Goal: Task Accomplishment & Management: Complete application form

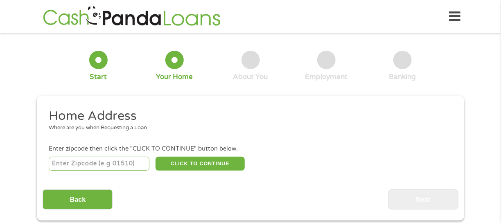
click at [99, 164] on input "number" at bounding box center [99, 164] width 101 height 14
click at [68, 160] on input "number" at bounding box center [99, 164] width 101 height 14
paste input "-1"
click at [144, 166] on input "-1" at bounding box center [99, 164] width 101 height 14
click at [144, 166] on input "-2" at bounding box center [99, 164] width 101 height 14
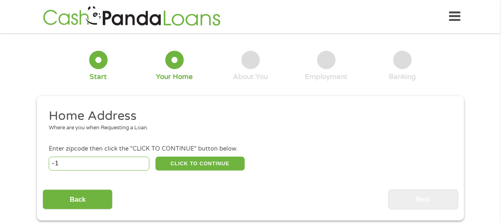
click at [145, 161] on input "-1" at bounding box center [99, 164] width 101 height 14
click at [145, 161] on input "0" at bounding box center [99, 164] width 101 height 14
click at [145, 161] on input "1" at bounding box center [99, 164] width 101 height 14
click at [145, 161] on input "2" at bounding box center [99, 164] width 101 height 14
click at [145, 161] on input "3" at bounding box center [99, 164] width 101 height 14
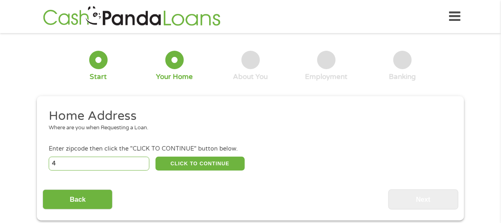
click at [145, 161] on input "4" at bounding box center [99, 164] width 101 height 14
click at [145, 161] on input "5" at bounding box center [99, 164] width 101 height 14
click at [145, 161] on input "6" at bounding box center [99, 164] width 101 height 14
click at [145, 161] on input "7" at bounding box center [99, 164] width 101 height 14
click at [145, 161] on input "8" at bounding box center [99, 164] width 101 height 14
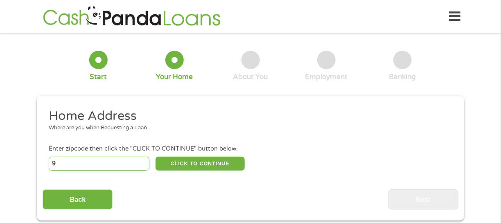
click at [145, 161] on input "9" at bounding box center [99, 164] width 101 height 14
click at [62, 164] on input "9" at bounding box center [99, 164] width 101 height 14
type input "95014"
click at [199, 163] on button "CLICK TO CONTINUE" at bounding box center [200, 164] width 89 height 14
type input "95014"
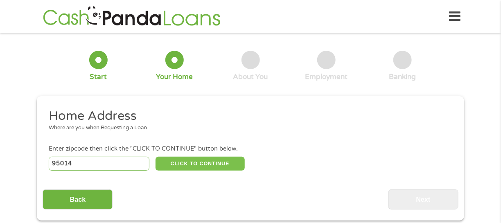
type input "Cupertino"
select select "[US_STATE]"
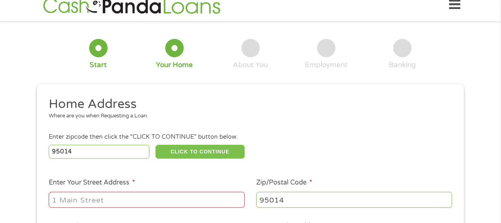
scroll to position [41, 0]
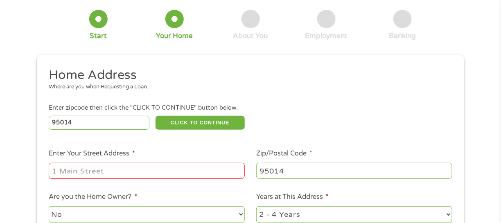
click at [100, 174] on input "Enter Your Street Address *" at bounding box center [147, 171] width 196 height 16
click at [62, 172] on input "Enter Your Street Address *" at bounding box center [147, 171] width 196 height 16
click at [59, 176] on input "Enter Your Street Address *" at bounding box center [147, 171] width 196 height 16
click at [62, 171] on input "Enter Your Street Address *" at bounding box center [147, 171] width 196 height 16
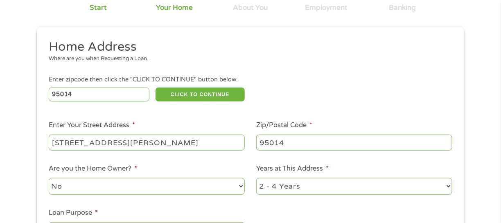
scroll to position [123, 0]
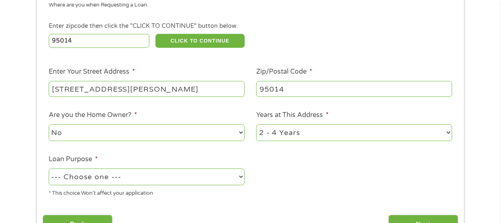
type input "[STREET_ADDRESS][PERSON_NAME]"
click at [448, 134] on select "1 Year or less 1 - 2 Years 2 - 4 Years Over 4 Years" at bounding box center [354, 133] width 196 height 17
select select "60months"
click at [256, 125] on select "1 Year or less 1 - 2 Years 2 - 4 Years Over 4 Years" at bounding box center [354, 133] width 196 height 17
click at [242, 178] on select "--- Choose one --- Pay Bills Debt Consolidation Home Improvement Major Purchase…" at bounding box center [147, 177] width 196 height 17
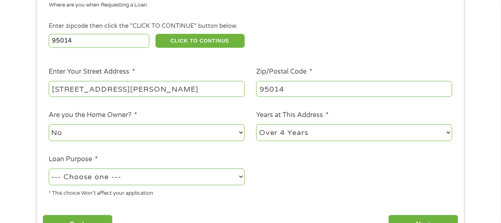
select select "shorttermcash"
click at [49, 169] on select "--- Choose one --- Pay Bills Debt Consolidation Home Improvement Major Purchase…" at bounding box center [147, 177] width 196 height 17
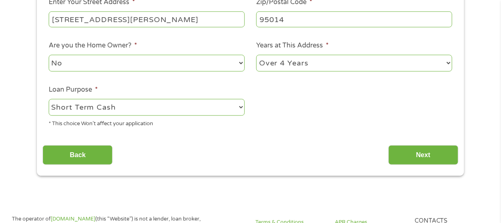
scroll to position [205, 0]
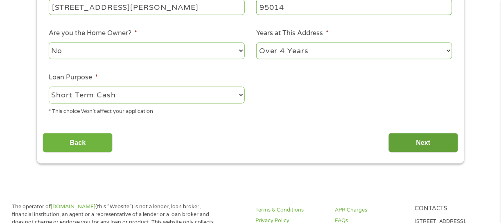
click at [430, 147] on input "Next" at bounding box center [424, 143] width 70 height 20
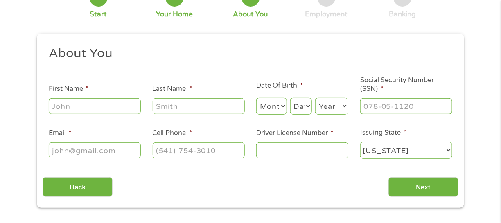
scroll to position [82, 0]
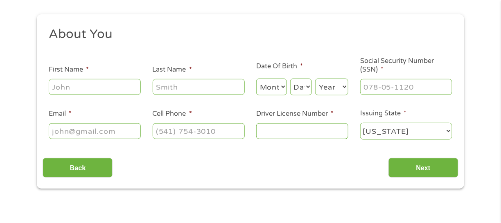
click at [81, 91] on input "First Name *" at bounding box center [95, 87] width 92 height 16
click at [78, 88] on input "First Name *" at bounding box center [95, 87] width 92 height 16
click at [81, 89] on input "First Name *" at bounding box center [95, 87] width 92 height 16
type input "[PERSON_NAME]"
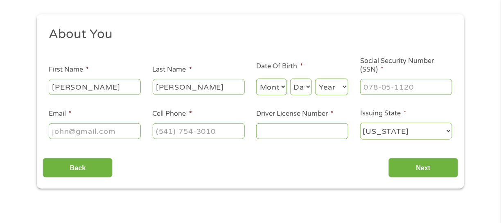
click at [285, 87] on select "Month 1 2 3 4 5 6 7 8 9 10 11 12" at bounding box center [271, 87] width 31 height 17
select select "6"
click at [256, 79] on select "Month 1 2 3 4 5 6 7 8 9 10 11 12" at bounding box center [271, 87] width 31 height 17
click at [309, 86] on select "Day 1 2 3 4 5 6 7 8 9 10 11 12 13 14 15 16 17 18 19 20 21 22 23 24 25 26 27 28 …" at bounding box center [301, 87] width 22 height 17
select select "12"
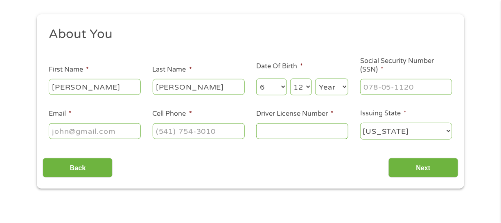
click at [290, 79] on select "Day 1 2 3 4 5 6 7 8 9 10 11 12 13 14 15 16 17 18 19 20 21 22 23 24 25 26 27 28 …" at bounding box center [301, 87] width 22 height 17
click at [344, 89] on select "Year [DATE] 2006 2005 2004 2003 2002 2001 2000 1999 1998 1997 1996 1995 1994 19…" at bounding box center [331, 87] width 33 height 17
select select "1962"
click at [315, 79] on select "Year [DATE] 2006 2005 2004 2003 2002 2001 2000 1999 1998 1997 1996 1995 1994 19…" at bounding box center [331, 87] width 33 height 17
click at [410, 86] on input "___-__-____" at bounding box center [406, 87] width 92 height 16
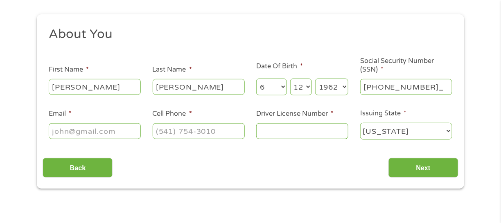
type input "277-66-4609"
click at [71, 136] on input "Email *" at bounding box center [95, 131] width 92 height 16
click at [59, 130] on input "Email *" at bounding box center [95, 131] width 92 height 16
type input "[EMAIL_ADDRESS][DOMAIN_NAME]"
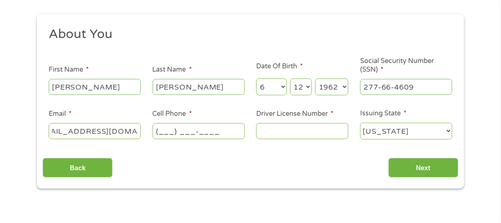
scroll to position [0, 0]
type input "[PHONE_NUMBER]"
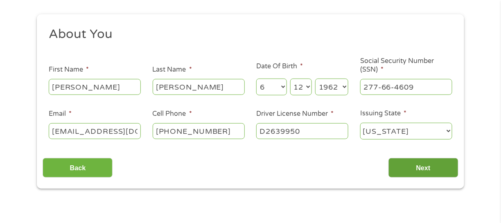
type input "D2639950"
click at [432, 170] on input "Next" at bounding box center [424, 168] width 70 height 20
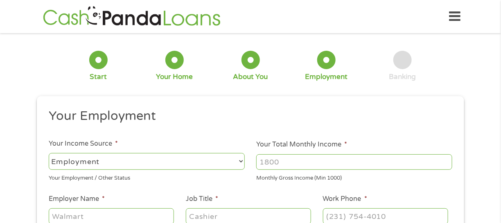
click at [242, 161] on select "--- Choose one --- Employment [DEMOGRAPHIC_DATA] Benefits" at bounding box center [147, 161] width 196 height 17
select select "benefits"
click at [49, 153] on select "--- Choose one --- Employment [DEMOGRAPHIC_DATA] Benefits" at bounding box center [147, 161] width 196 height 17
type input "Other"
type input "[PHONE_NUMBER]"
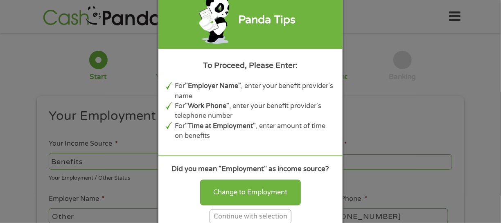
scroll to position [41, 0]
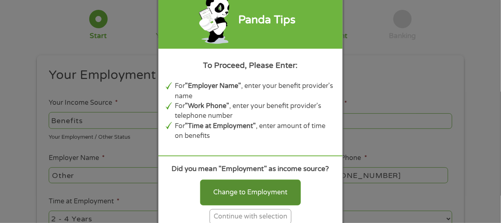
click at [255, 192] on div "Change to Employment" at bounding box center [250, 192] width 101 height 25
select select "fullTime"
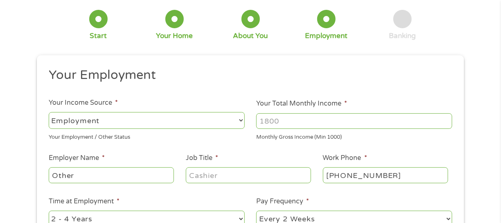
click at [269, 120] on input "Your Total Monthly Income *" at bounding box center [354, 121] width 196 height 16
click at [445, 124] on input "1000" at bounding box center [354, 121] width 196 height 16
click at [445, 120] on input "1001" at bounding box center [354, 121] width 196 height 16
click at [445, 120] on input "1002" at bounding box center [354, 121] width 196 height 16
click at [445, 120] on input "1035" at bounding box center [354, 121] width 196 height 16
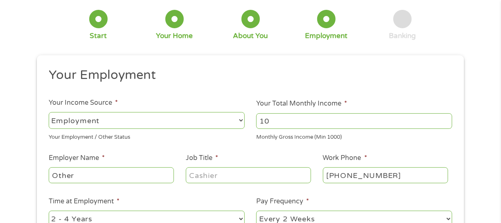
type input "1"
type input "5300"
drag, startPoint x: 59, startPoint y: 176, endPoint x: 78, endPoint y: 180, distance: 19.7
click at [78, 180] on input "Other" at bounding box center [111, 176] width 125 height 16
click at [82, 178] on input "Employer Name *" at bounding box center [111, 176] width 125 height 16
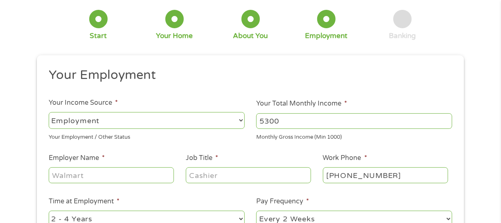
click at [65, 177] on input "Employer Name *" at bounding box center [111, 176] width 125 height 16
paste input "v"
type input "v"
type input "Social Security Disability Insurance"
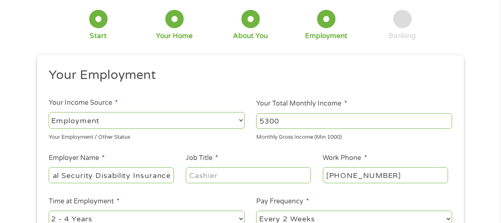
scroll to position [0, 0]
click at [213, 175] on input "Job Title *" at bounding box center [248, 176] width 125 height 16
click at [202, 174] on input "Job Title *" at bounding box center [248, 176] width 125 height 16
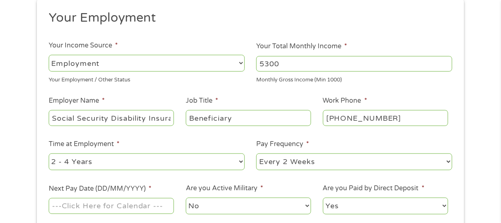
scroll to position [123, 0]
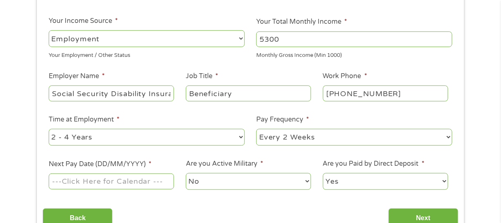
type input "Beneficiary"
click at [243, 136] on select "--- Choose one --- 1 Year or less 1 - 2 Years 2 - 4 Years Over 4 Years" at bounding box center [147, 137] width 196 height 17
select select "60months"
click at [49, 129] on select "--- Choose one --- 1 Year or less 1 - 2 Years 2 - 4 Years Over 4 Years" at bounding box center [147, 137] width 196 height 17
click at [447, 136] on select "--- Choose one --- Every 2 Weeks Every Week Monthly Semi-Monthly" at bounding box center [354, 137] width 196 height 17
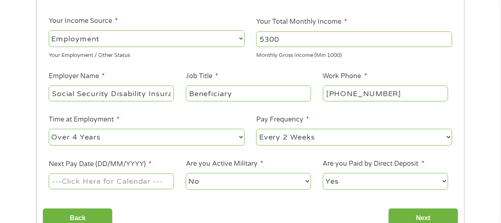
select select "monthly"
click at [256, 129] on select "--- Choose one --- Every 2 Weeks Every Week Monthly Semi-Monthly" at bounding box center [354, 137] width 196 height 17
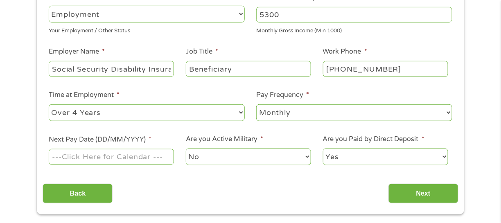
scroll to position [164, 0]
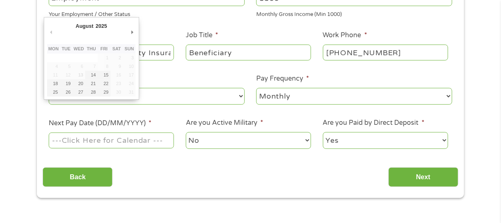
click at [152, 141] on input "Next Pay Date (DD/MM/YYYY) *" at bounding box center [111, 141] width 125 height 16
type input "[DATE]"
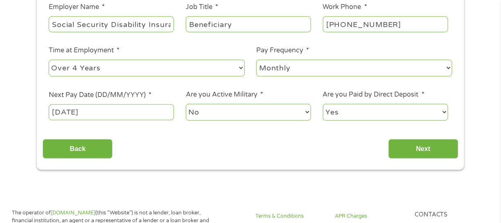
scroll to position [205, 0]
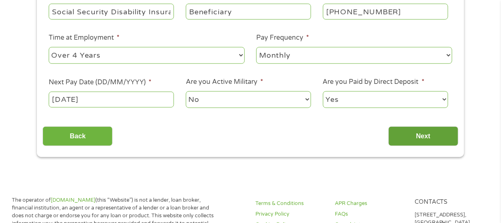
click at [417, 140] on input "Next" at bounding box center [424, 137] width 70 height 20
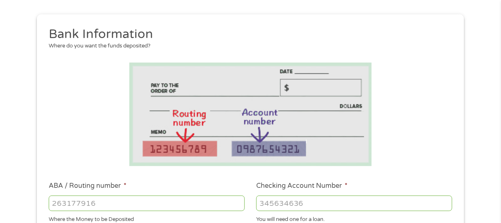
scroll to position [123, 0]
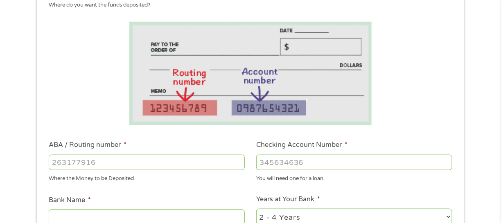
click at [96, 165] on input "ABA / Routing number *" at bounding box center [147, 163] width 196 height 16
click at [50, 165] on input "ABA / Routing number *" at bounding box center [147, 163] width 196 height 16
type input "103100195"
type input "CENTRAL NATIONAL BANK TRUST"
type input "103100195"
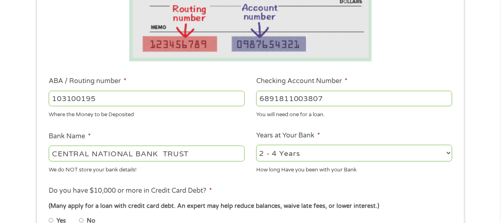
scroll to position [205, 0]
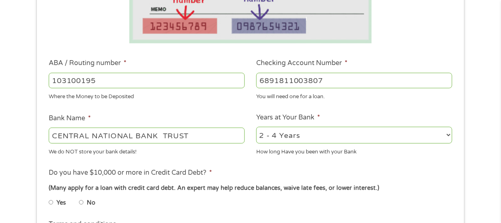
type input "6891811003807"
click at [448, 133] on select "2 - 4 Years 6 - 12 Months 1 - 2 Years Over 4 Years" at bounding box center [354, 135] width 196 height 17
click at [256, 127] on select "2 - 4 Years 6 - 12 Months 1 - 2 Years Over 4 Years" at bounding box center [354, 135] width 196 height 17
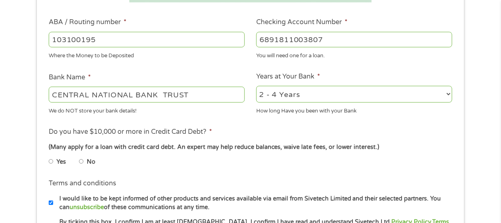
click at [50, 161] on input "Yes" at bounding box center [51, 161] width 5 height 13
radio input "true"
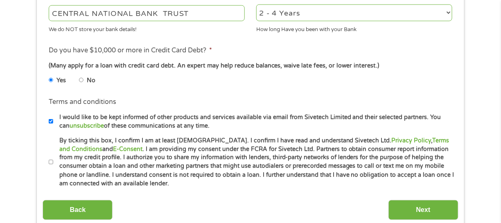
scroll to position [328, 0]
click at [50, 162] on input "By ticking this box, I confirm I am at least [DEMOGRAPHIC_DATA]. I confirm I ha…" at bounding box center [51, 162] width 5 height 13
checkbox input "true"
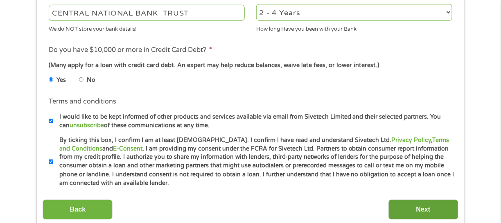
click at [427, 212] on input "Next" at bounding box center [424, 210] width 70 height 20
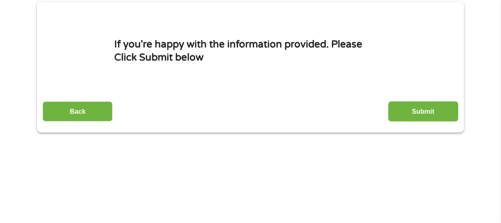
scroll to position [82, 0]
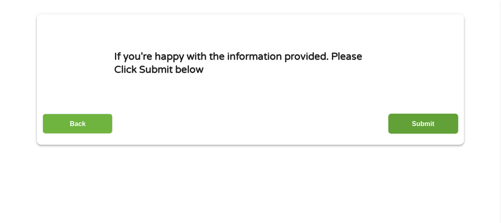
click at [439, 122] on input "Submit" at bounding box center [424, 124] width 70 height 20
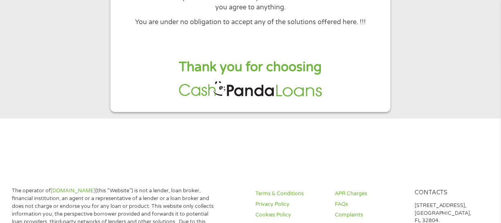
scroll to position [164, 0]
